Goal: Check status: Check status

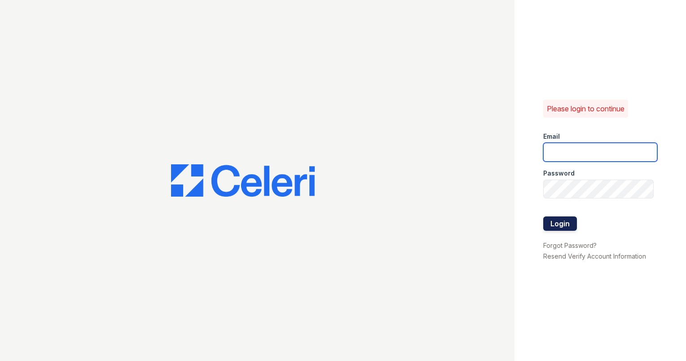
type input "[EMAIL_ADDRESS][DOMAIN_NAME]"
click at [566, 223] on button "Login" at bounding box center [560, 223] width 34 height 14
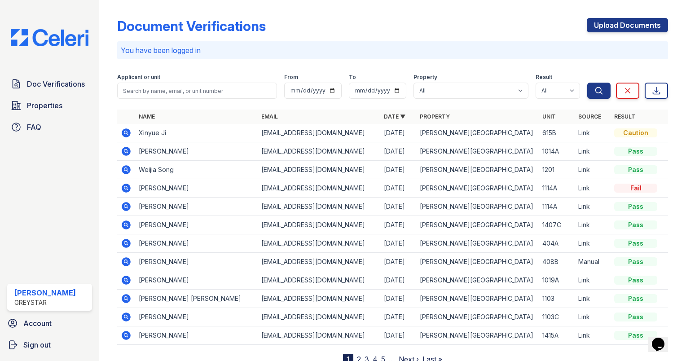
click at [128, 190] on icon at bounding box center [126, 188] width 9 height 9
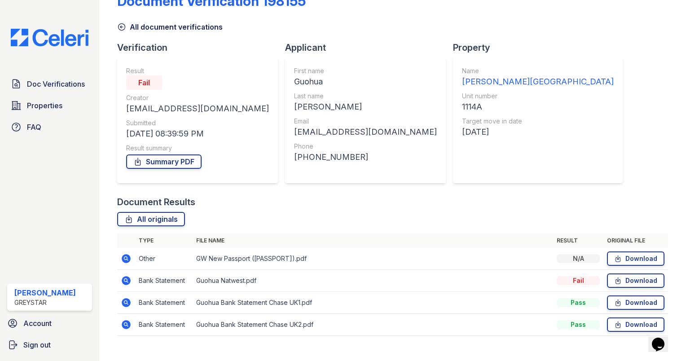
scroll to position [39, 0]
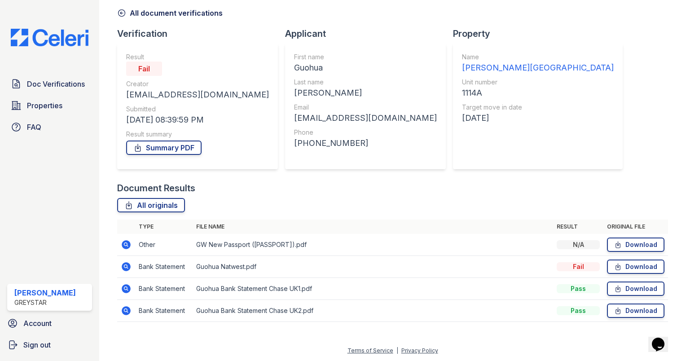
click at [124, 264] on icon at bounding box center [126, 266] width 9 height 9
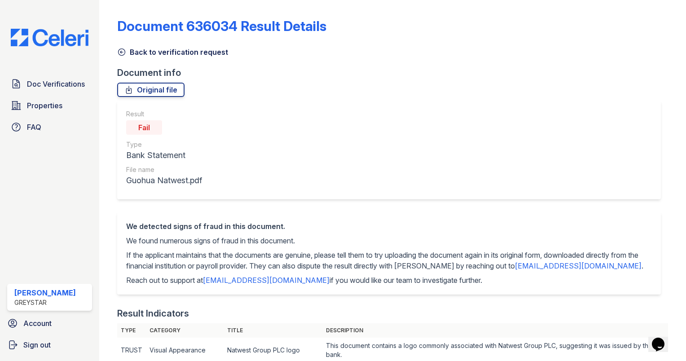
click at [214, 243] on p "We found numerous signs of fraud in this document." at bounding box center [389, 240] width 526 height 11
click at [161, 94] on link "Original file" at bounding box center [150, 90] width 67 height 14
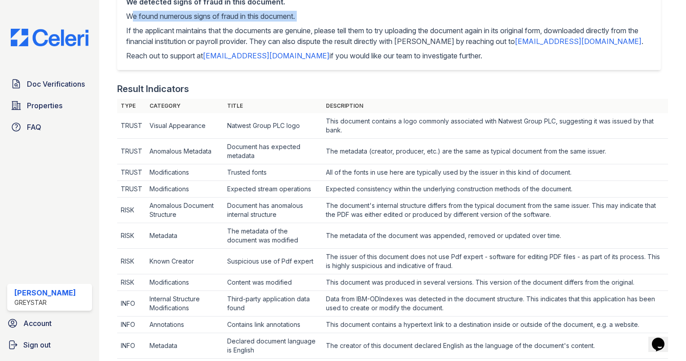
scroll to position [90, 0]
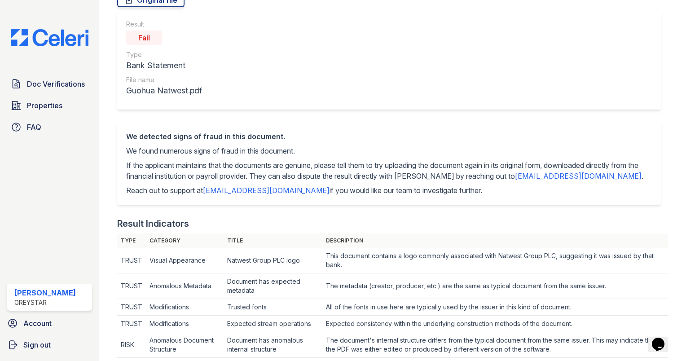
click at [231, 131] on div "We detected signs of fraud in this document." at bounding box center [389, 136] width 526 height 11
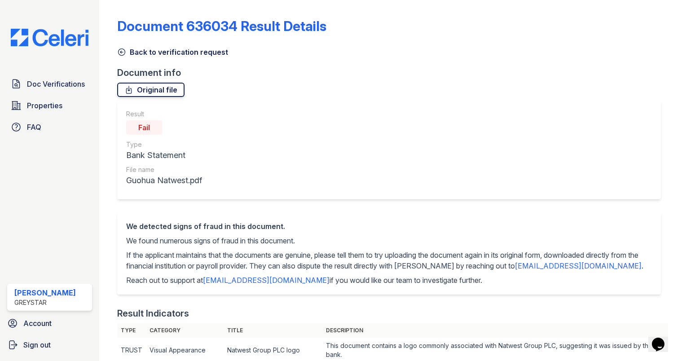
scroll to position [0, 0]
click at [164, 54] on link "Back to verification request" at bounding box center [172, 52] width 111 height 11
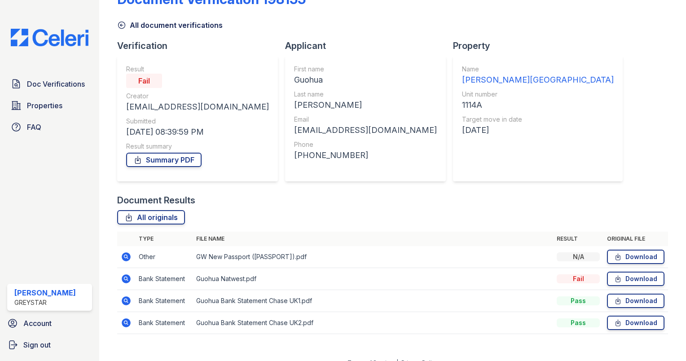
scroll to position [39, 0]
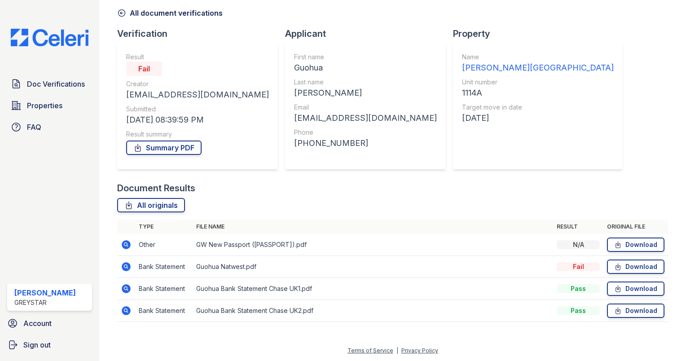
click at [184, 13] on link "All document verifications" at bounding box center [169, 13] width 105 height 11
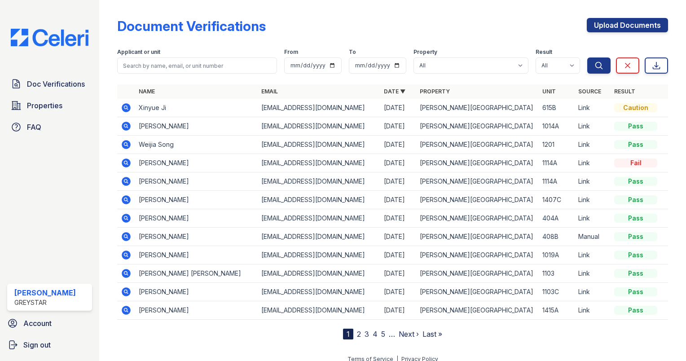
click at [123, 182] on icon at bounding box center [126, 181] width 9 height 9
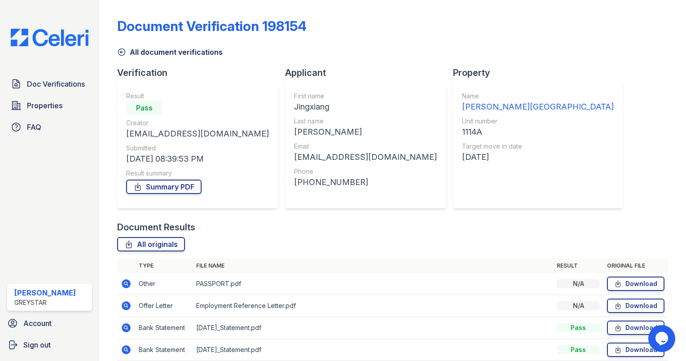
click at [154, 51] on link "All document verifications" at bounding box center [169, 52] width 105 height 11
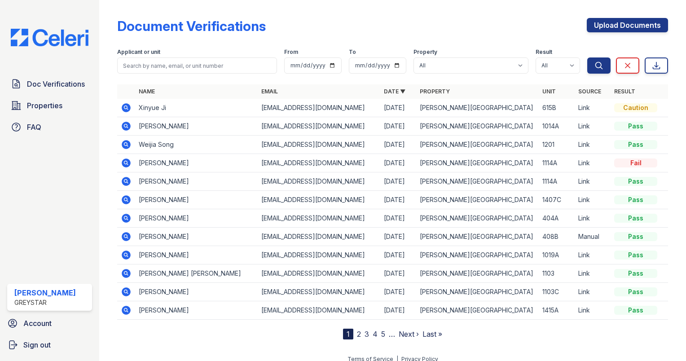
click at [625, 162] on div "Fail" at bounding box center [635, 162] width 43 height 9
click at [124, 181] on icon at bounding box center [126, 181] width 11 height 11
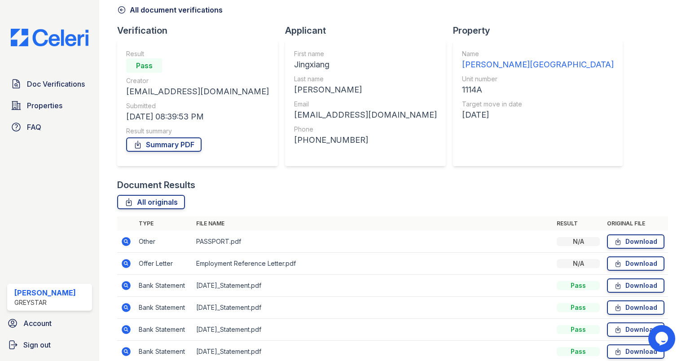
scroll to position [83, 0]
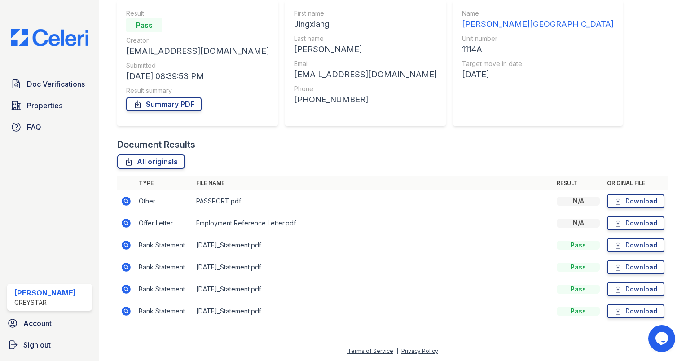
click at [124, 224] on icon at bounding box center [126, 223] width 9 height 9
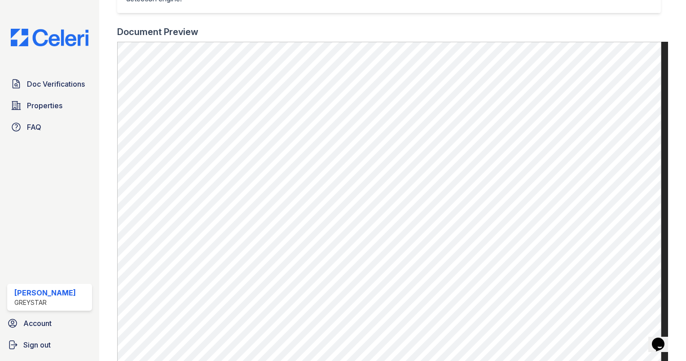
scroll to position [336, 0]
